Goal: Transaction & Acquisition: Purchase product/service

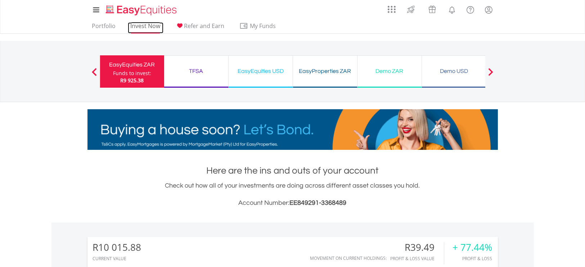
click at [148, 32] on link "Invest Now" at bounding box center [146, 27] width 36 height 11
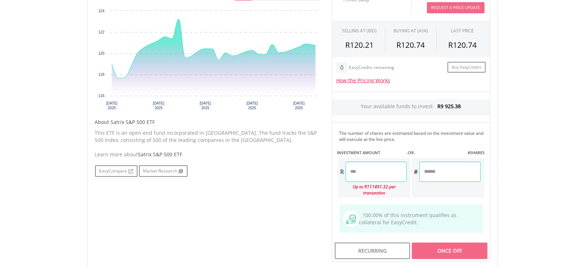
scroll to position [259, 0]
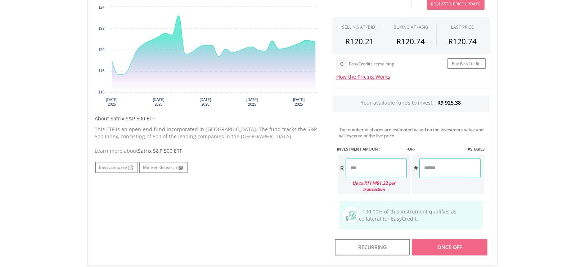
click at [359, 163] on input "number" at bounding box center [376, 168] width 61 height 20
type input "*"
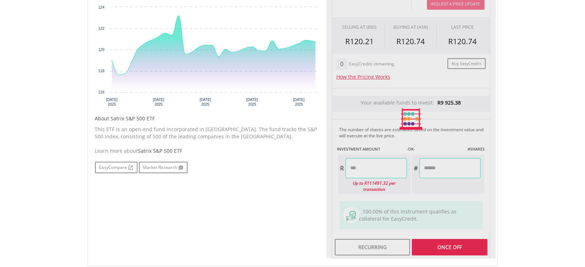
type input "*******"
click at [433, 174] on div "Last Updated Price: 15-min. Delay* Price Update Cost: 2 Credits Request A Price…" at bounding box center [410, 119] width 169 height 280
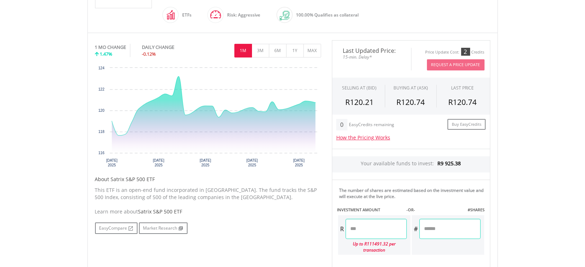
scroll to position [195, 0]
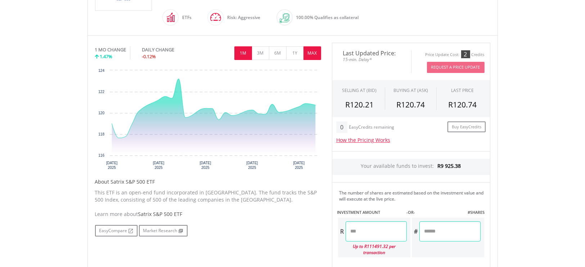
click at [319, 58] on button "MAX" at bounding box center [312, 53] width 18 height 14
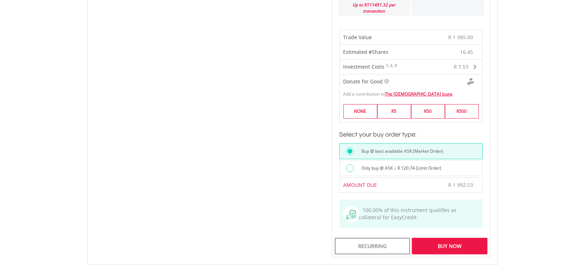
scroll to position [430, 0]
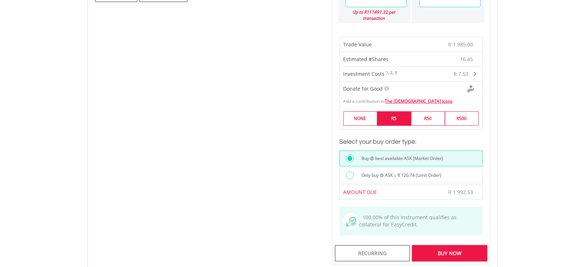
click at [389, 112] on label "R5" at bounding box center [394, 119] width 34 height 14
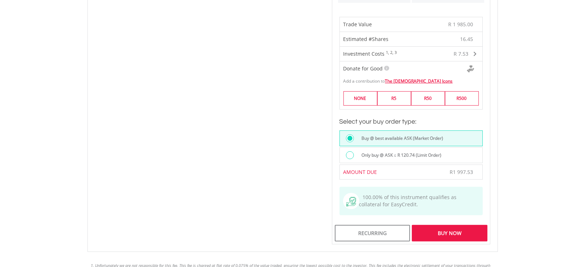
click at [451, 227] on div "Buy Now" at bounding box center [449, 233] width 75 height 17
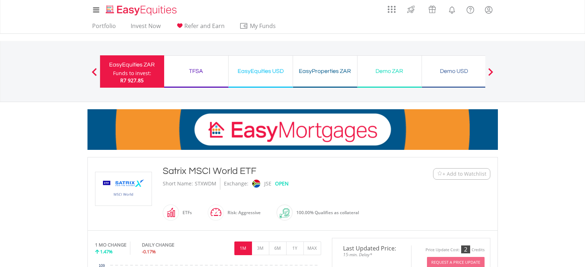
scroll to position [258, 0]
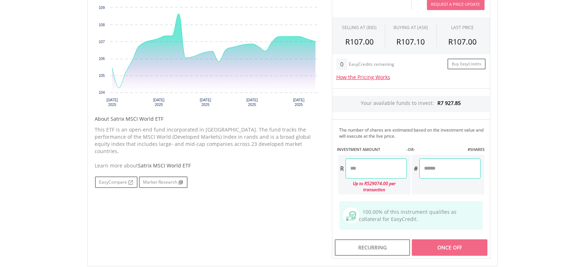
click at [357, 166] on input "number" at bounding box center [376, 169] width 61 height 20
click at [442, 168] on div "Last Updated Price: 15-min. Delay* Price Update Cost: 2 Credits Request A Price…" at bounding box center [410, 120] width 169 height 280
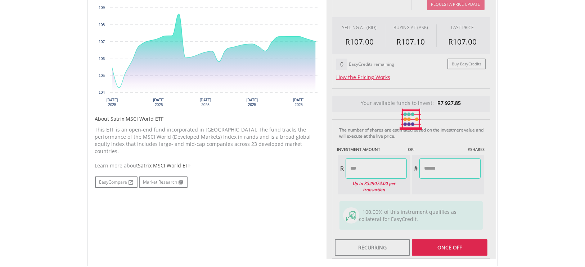
type input "*******"
type input "******"
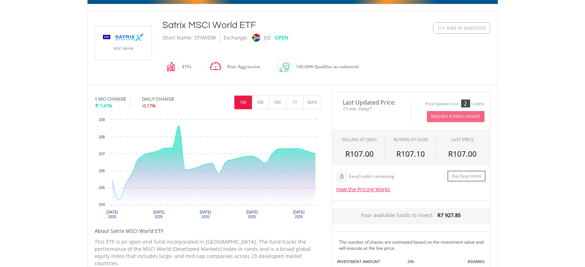
scroll to position [146, 0]
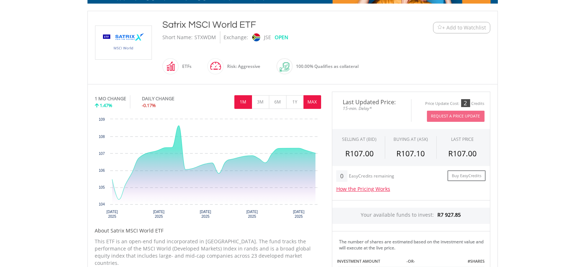
click at [310, 100] on button "MAX" at bounding box center [312, 102] width 18 height 14
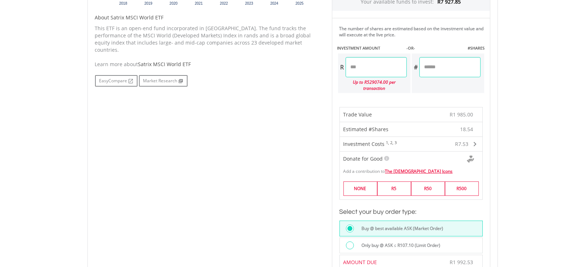
scroll to position [385, 0]
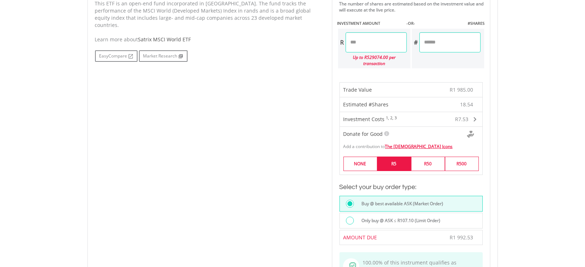
click at [397, 160] on label "R5" at bounding box center [394, 164] width 34 height 14
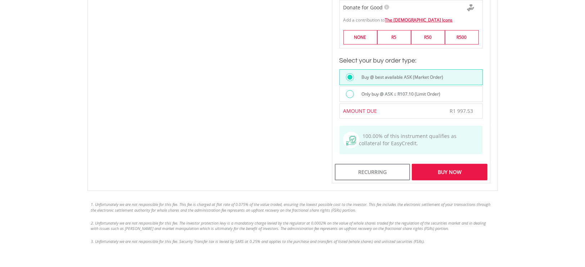
scroll to position [513, 0]
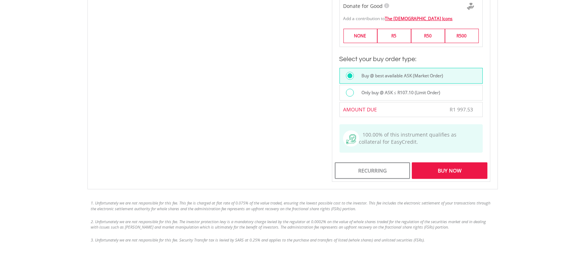
click at [443, 168] on div "Buy Now" at bounding box center [449, 171] width 75 height 17
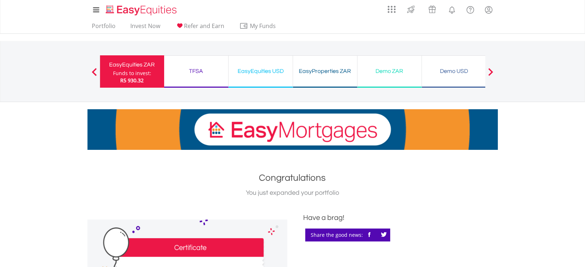
scroll to position [0, 0]
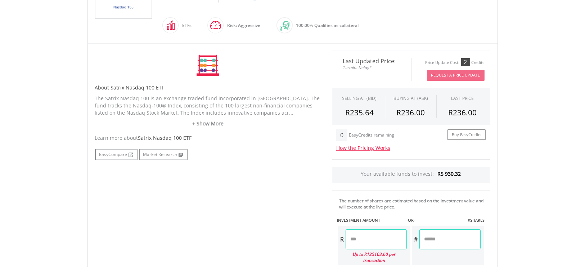
scroll to position [219, 0]
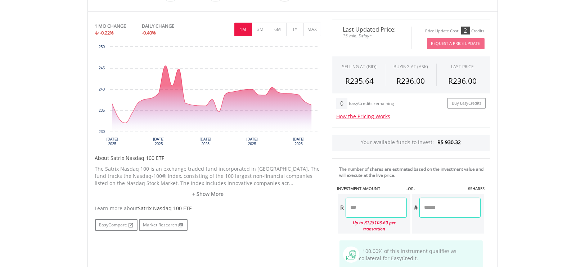
click at [351, 210] on input "number" at bounding box center [376, 208] width 61 height 20
type input "*"
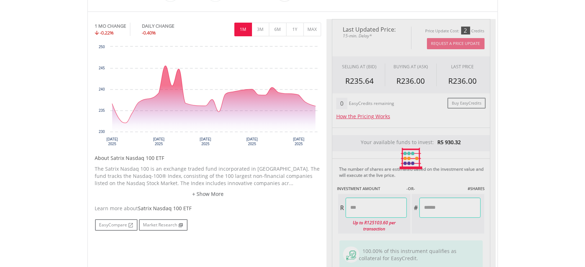
type input "*******"
type input "*****"
click at [431, 212] on div "Last Updated Price: 15-min. Delay* Price Update Cost: 2 Credits Request A Price…" at bounding box center [410, 159] width 169 height 280
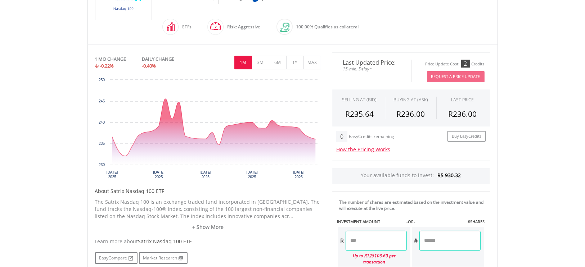
scroll to position [183, 0]
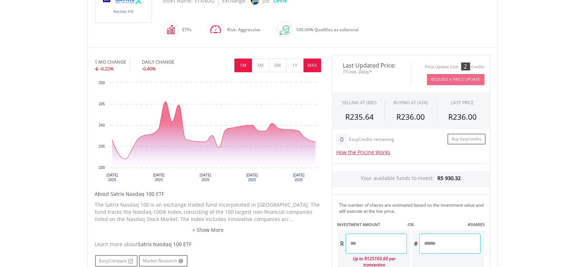
click at [315, 65] on button "MAX" at bounding box center [312, 66] width 18 height 14
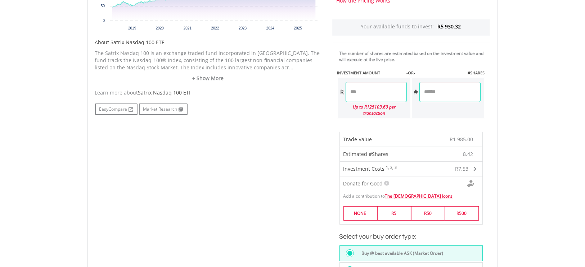
scroll to position [337, 0]
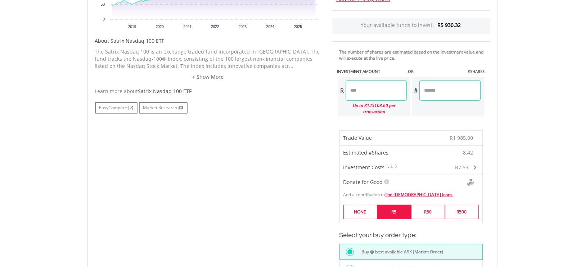
click at [392, 205] on label "R5" at bounding box center [394, 212] width 34 height 14
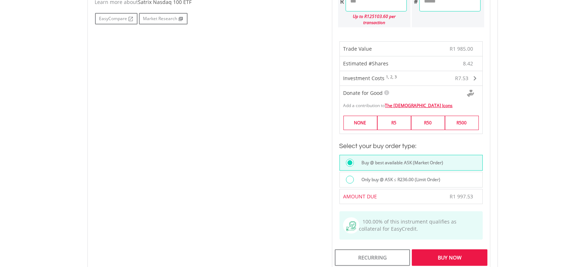
scroll to position [438, 0]
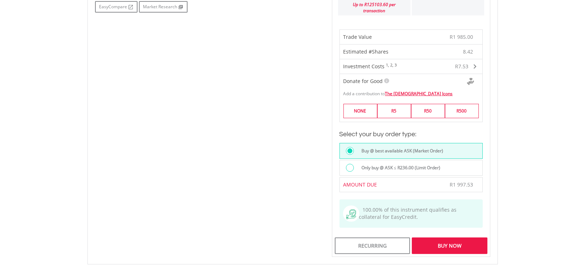
click at [443, 238] on div "Buy Now" at bounding box center [449, 246] width 75 height 17
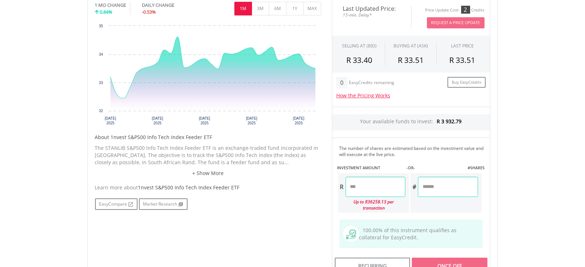
scroll to position [234, 0]
click at [371, 188] on input "number" at bounding box center [376, 186] width 60 height 20
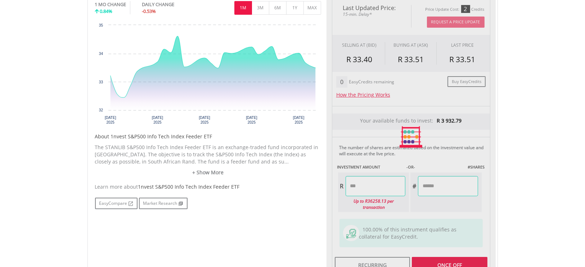
type input "*******"
type input "******"
click at [426, 195] on div "Last Updated Price: 15-min. Delay* Price Update Cost: 2 Credits Request A Price…" at bounding box center [410, 137] width 169 height 280
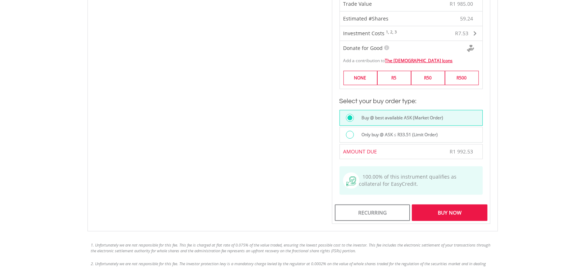
scroll to position [464, 0]
click at [390, 72] on label "R5" at bounding box center [394, 78] width 34 height 14
click at [442, 209] on div "Buy Now" at bounding box center [449, 212] width 75 height 17
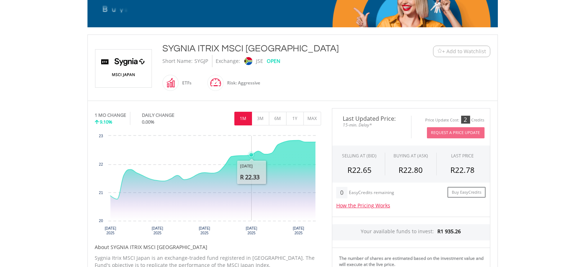
scroll to position [167, 0]
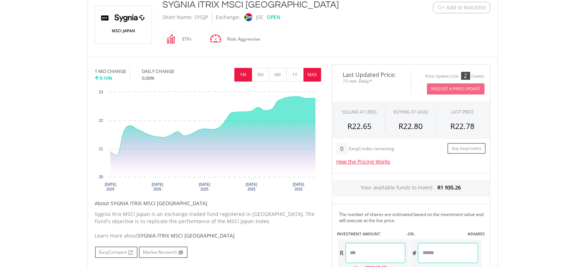
click at [316, 79] on button "MAX" at bounding box center [312, 75] width 18 height 14
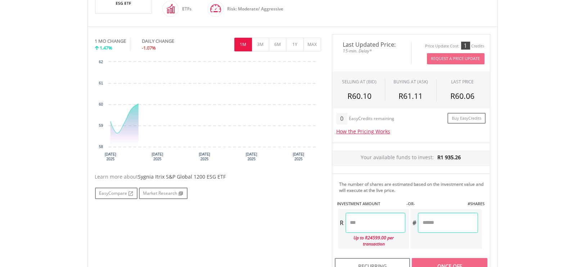
scroll to position [170, 0]
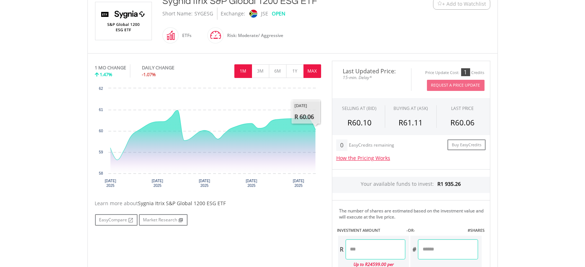
click at [313, 74] on button "MAX" at bounding box center [312, 71] width 18 height 14
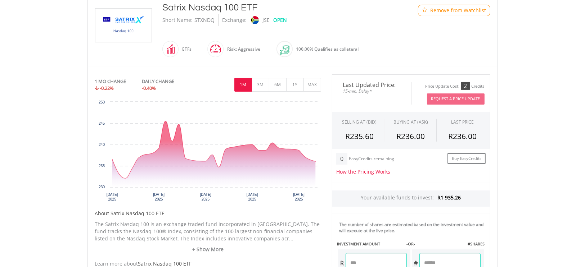
scroll to position [234, 0]
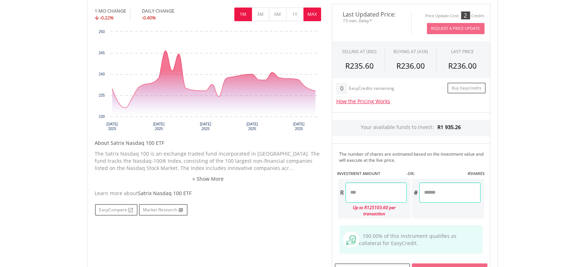
click at [315, 18] on button "MAX" at bounding box center [312, 15] width 18 height 14
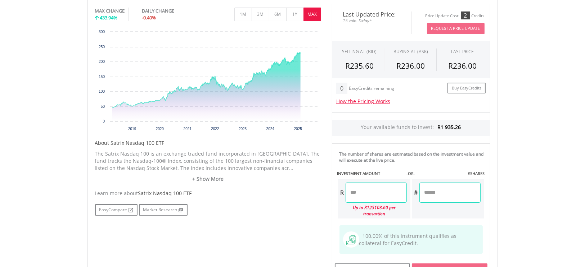
scroll to position [271, 0]
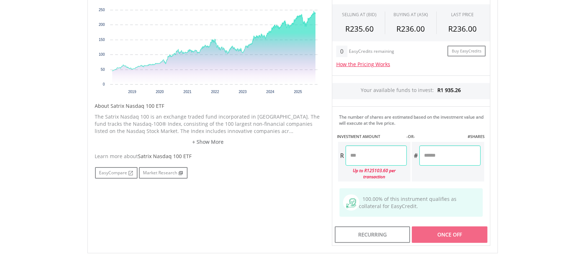
click at [369, 154] on input "number" at bounding box center [376, 156] width 61 height 20
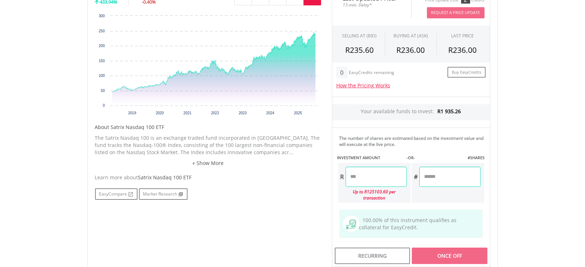
scroll to position [250, 0]
click at [379, 179] on input "number" at bounding box center [376, 177] width 61 height 20
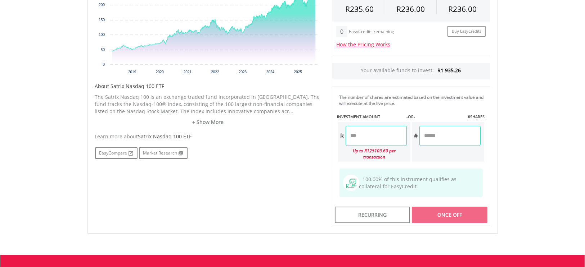
scroll to position [291, 0]
type input "*******"
type input "******"
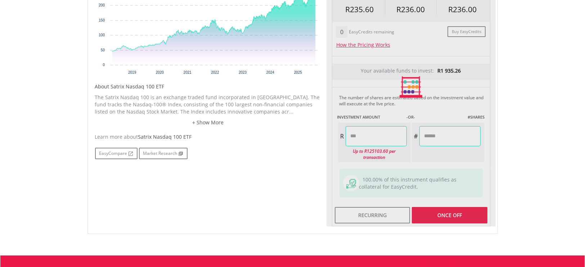
click at [446, 136] on div "Last Updated Price: 15-min. Delay* Price Update Cost: 2 Credits Request A Price…" at bounding box center [410, 87] width 169 height 280
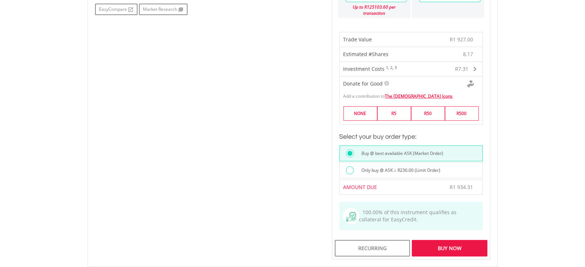
scroll to position [438, 0]
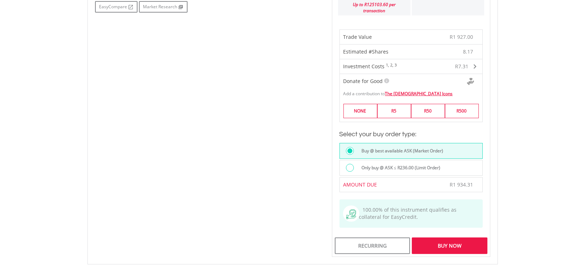
click at [447, 240] on div "Buy Now" at bounding box center [449, 246] width 75 height 17
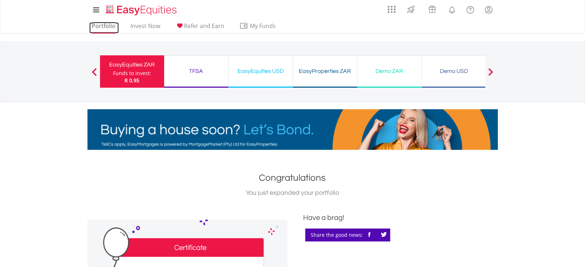
click at [117, 29] on link "Portfolio" at bounding box center [104, 27] width 30 height 11
